Goal: Find specific page/section: Find specific page/section

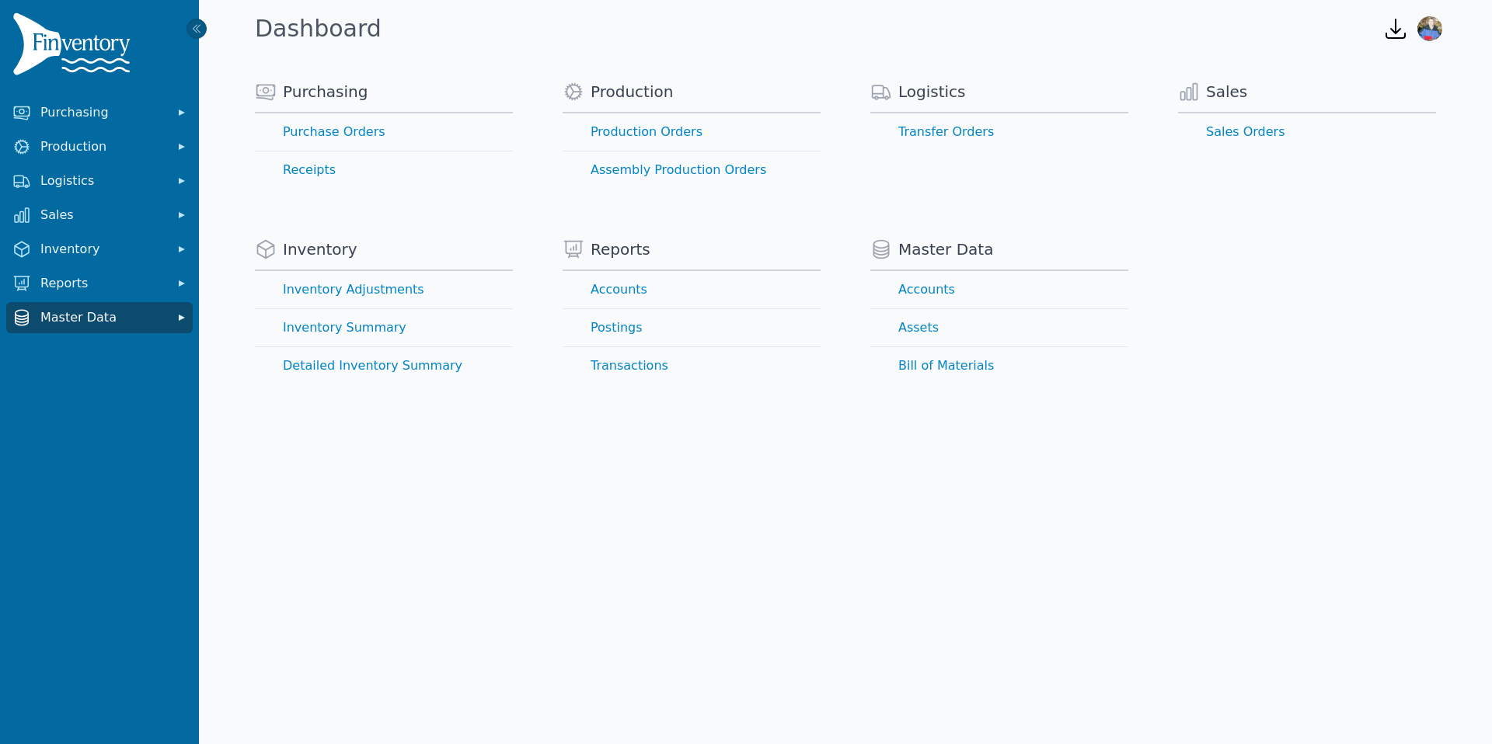
click at [102, 322] on span "Master Data" at bounding box center [102, 318] width 124 height 19
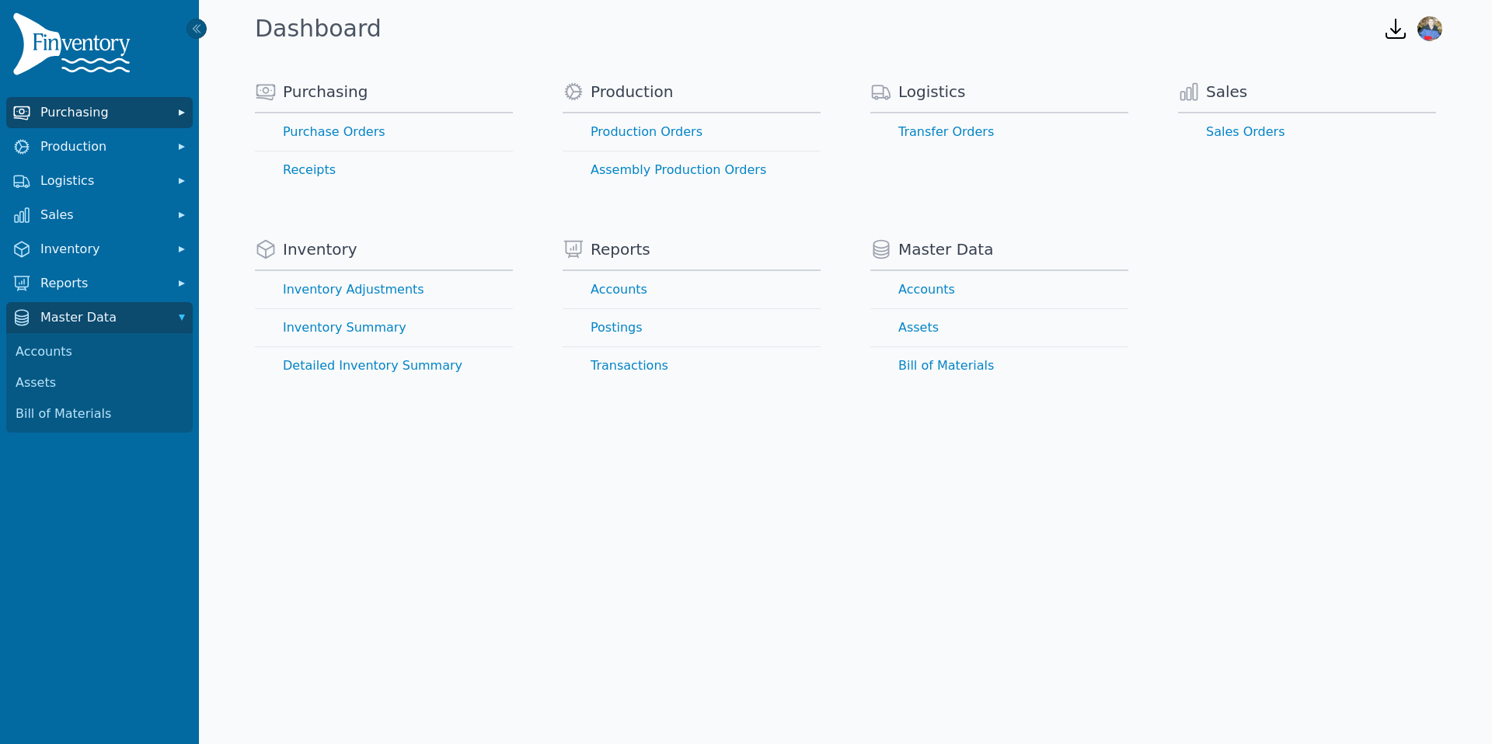
click at [119, 112] on span "Purchasing" at bounding box center [102, 112] width 124 height 19
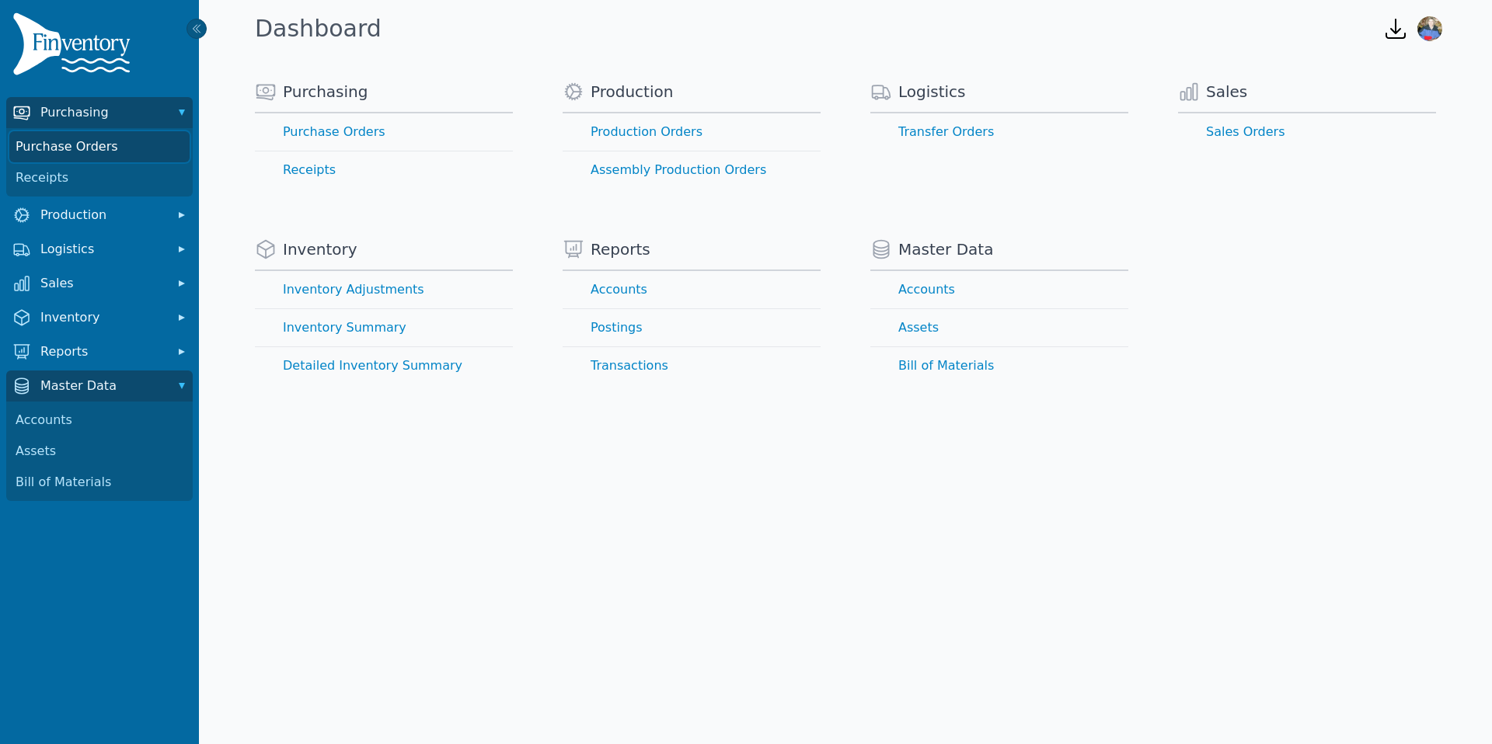
click at [95, 147] on link "Purchase Orders" at bounding box center [99, 146] width 180 height 31
